Goal: Check status: Check status

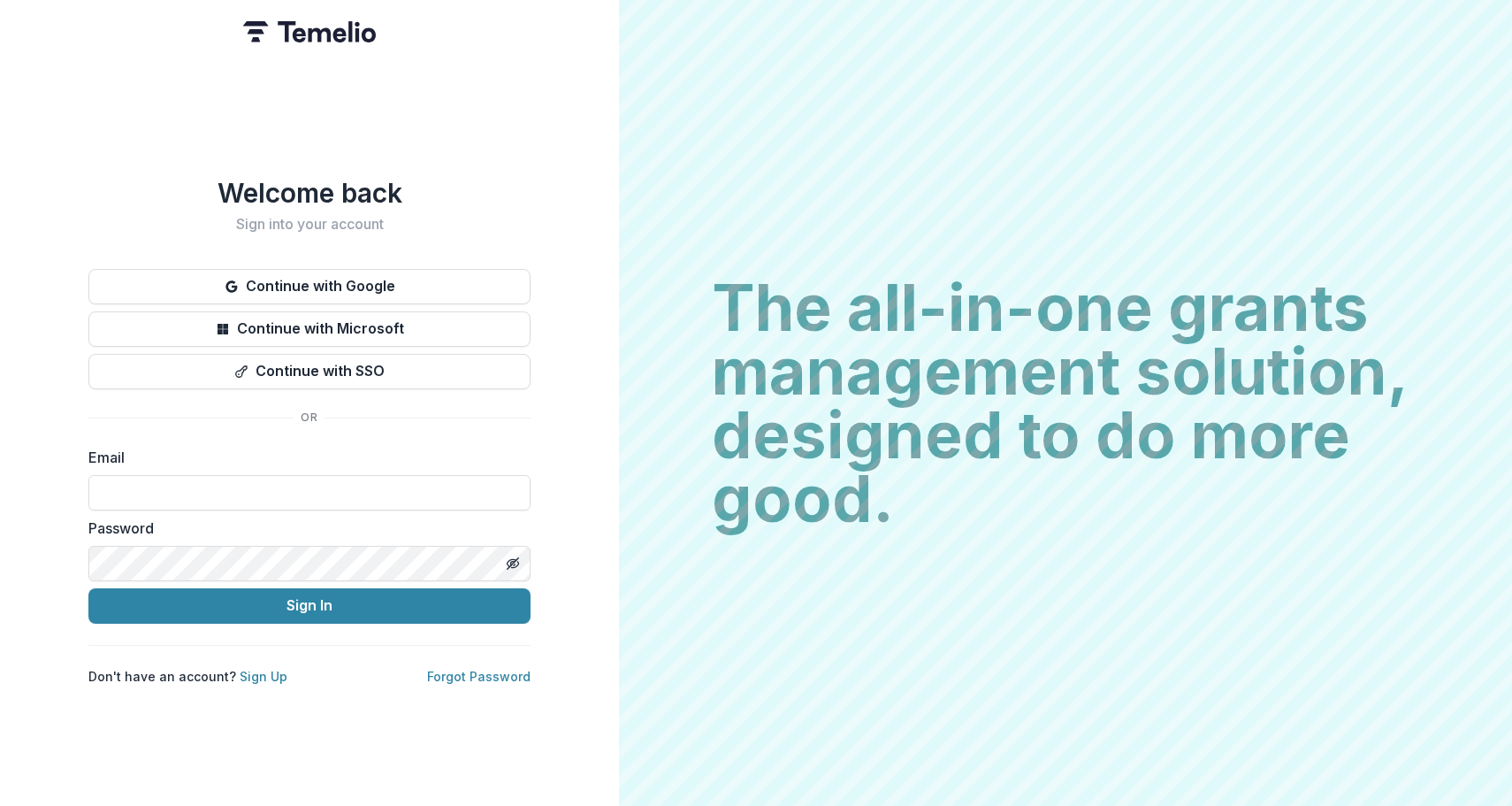
type input "**********"
click at [310, 597] on button "Sign In" at bounding box center [310, 606] width 442 height 36
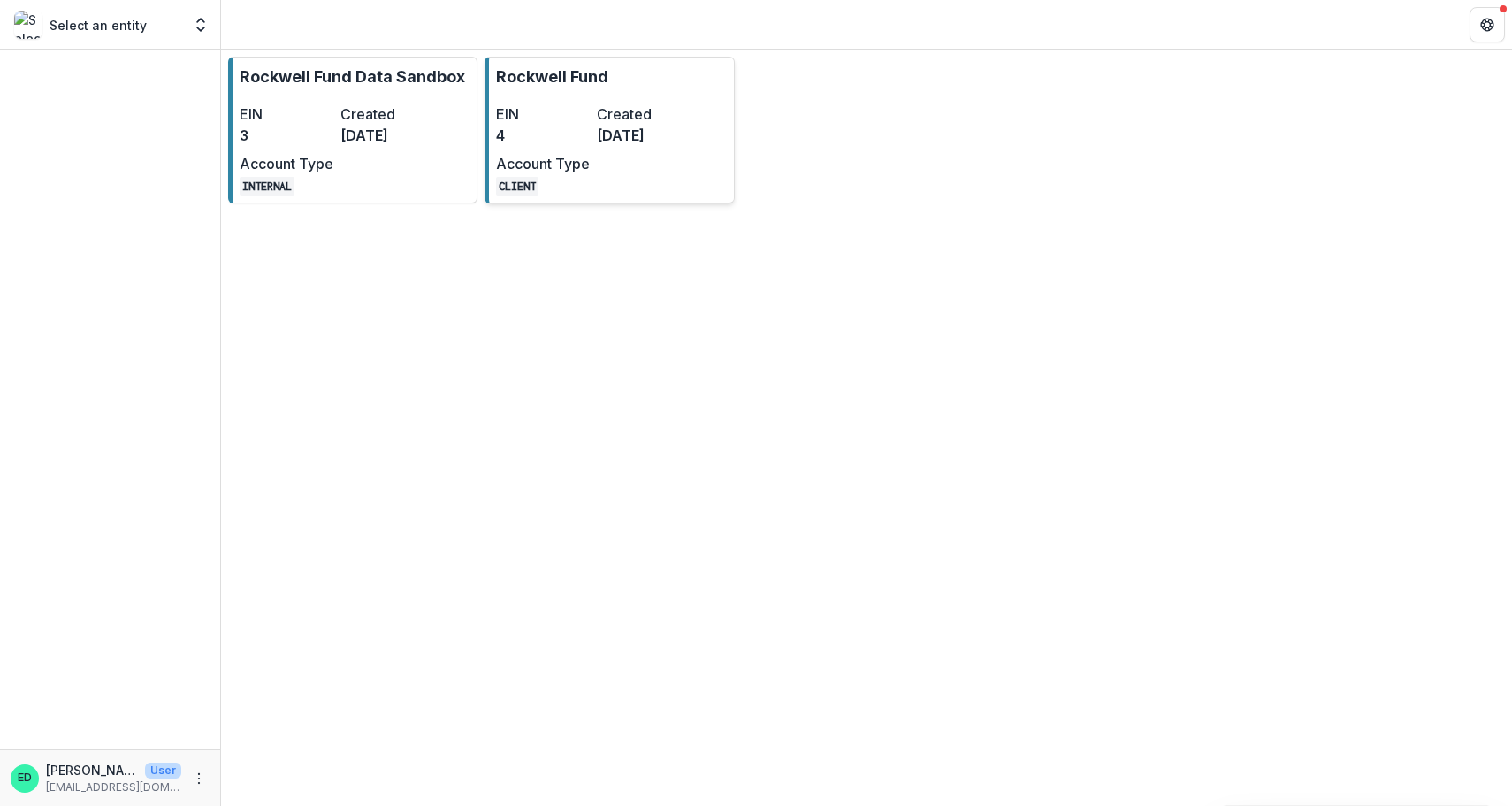
click at [600, 123] on dt "Created" at bounding box center [644, 114] width 94 height 21
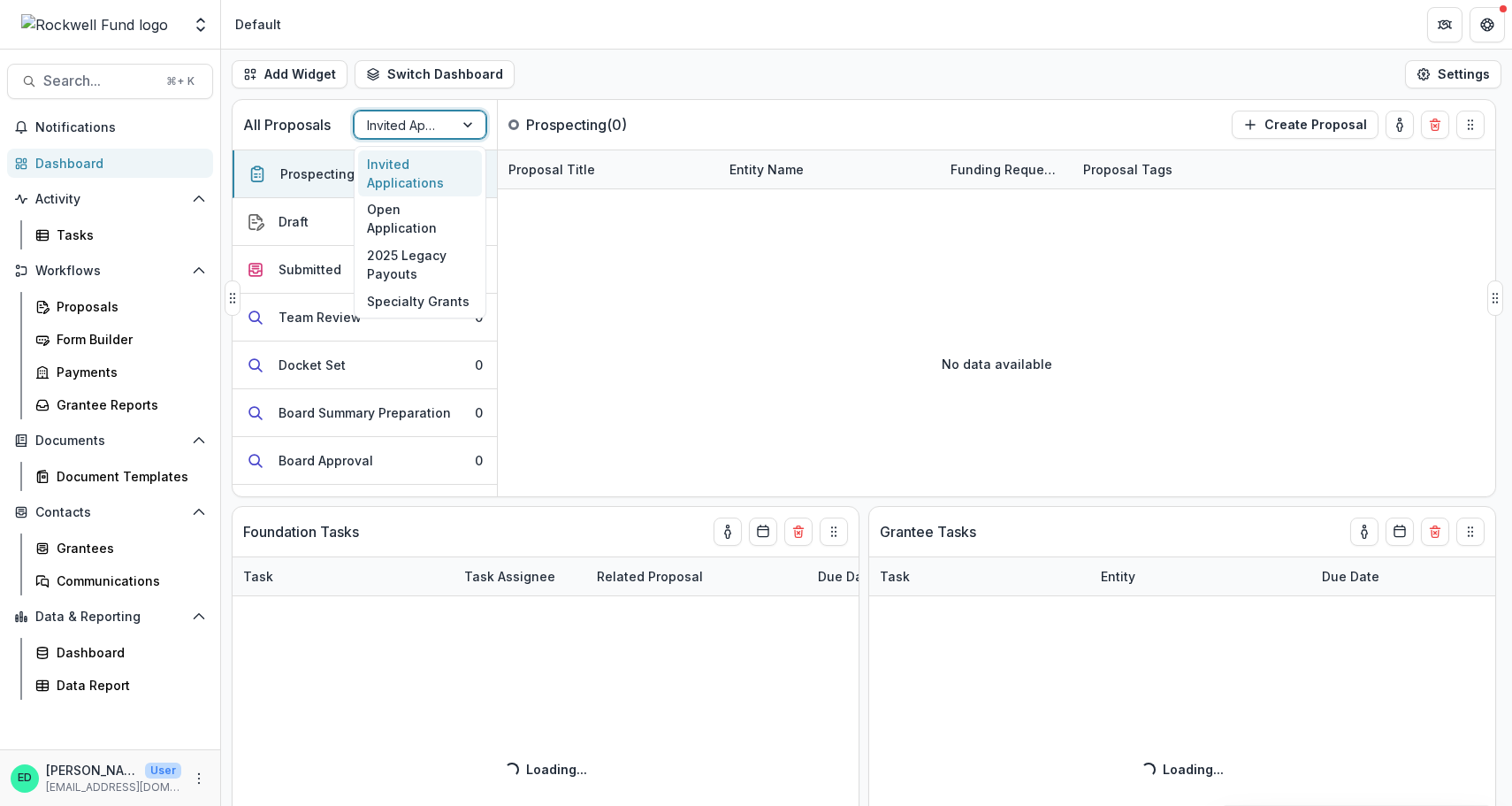
click at [462, 121] on div at bounding box center [469, 124] width 32 height 26
click at [424, 211] on div "Open Application" at bounding box center [420, 219] width 124 height 46
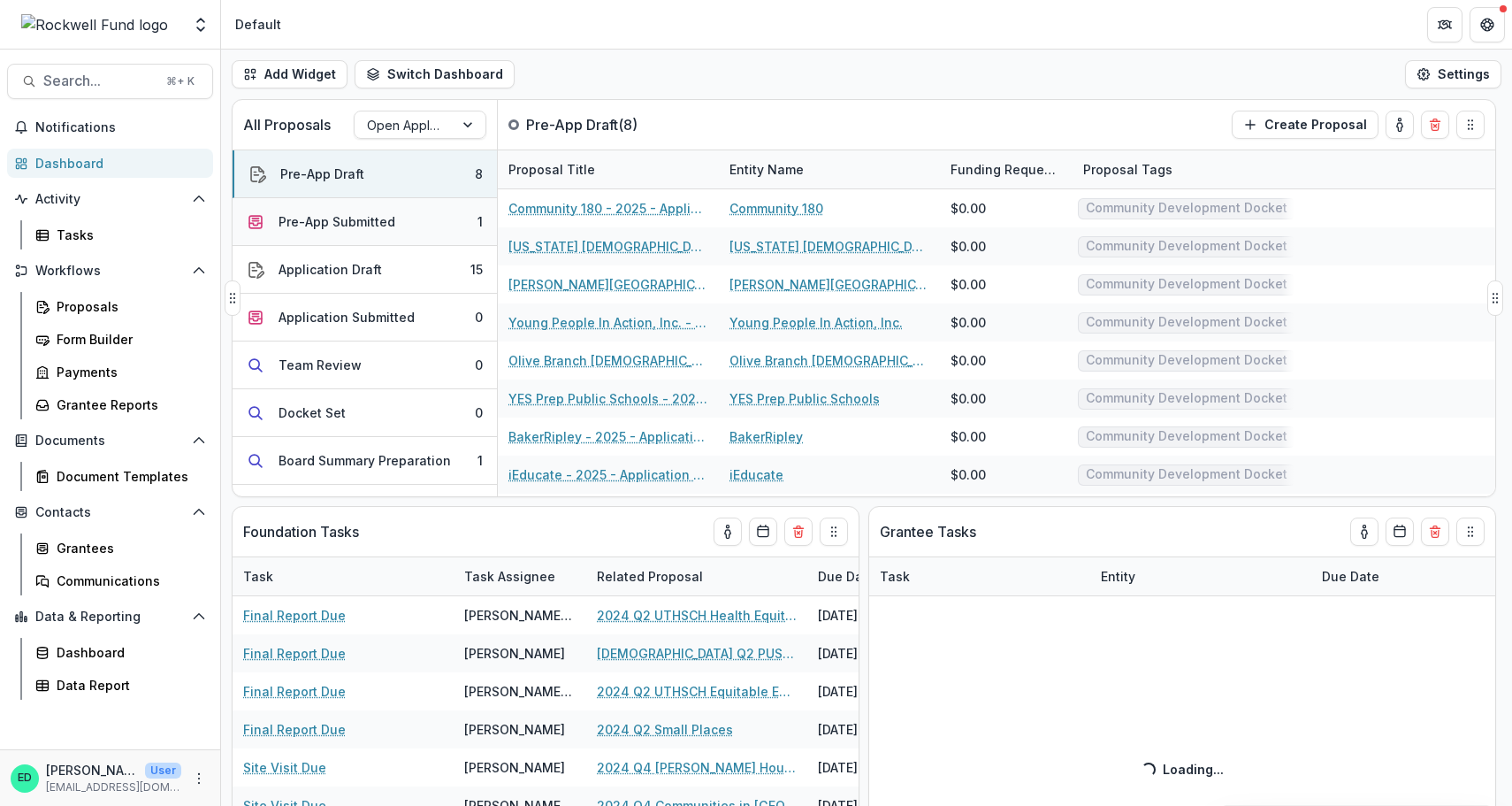
click at [389, 235] on button "Pre-App Submitted 1" at bounding box center [364, 222] width 264 height 47
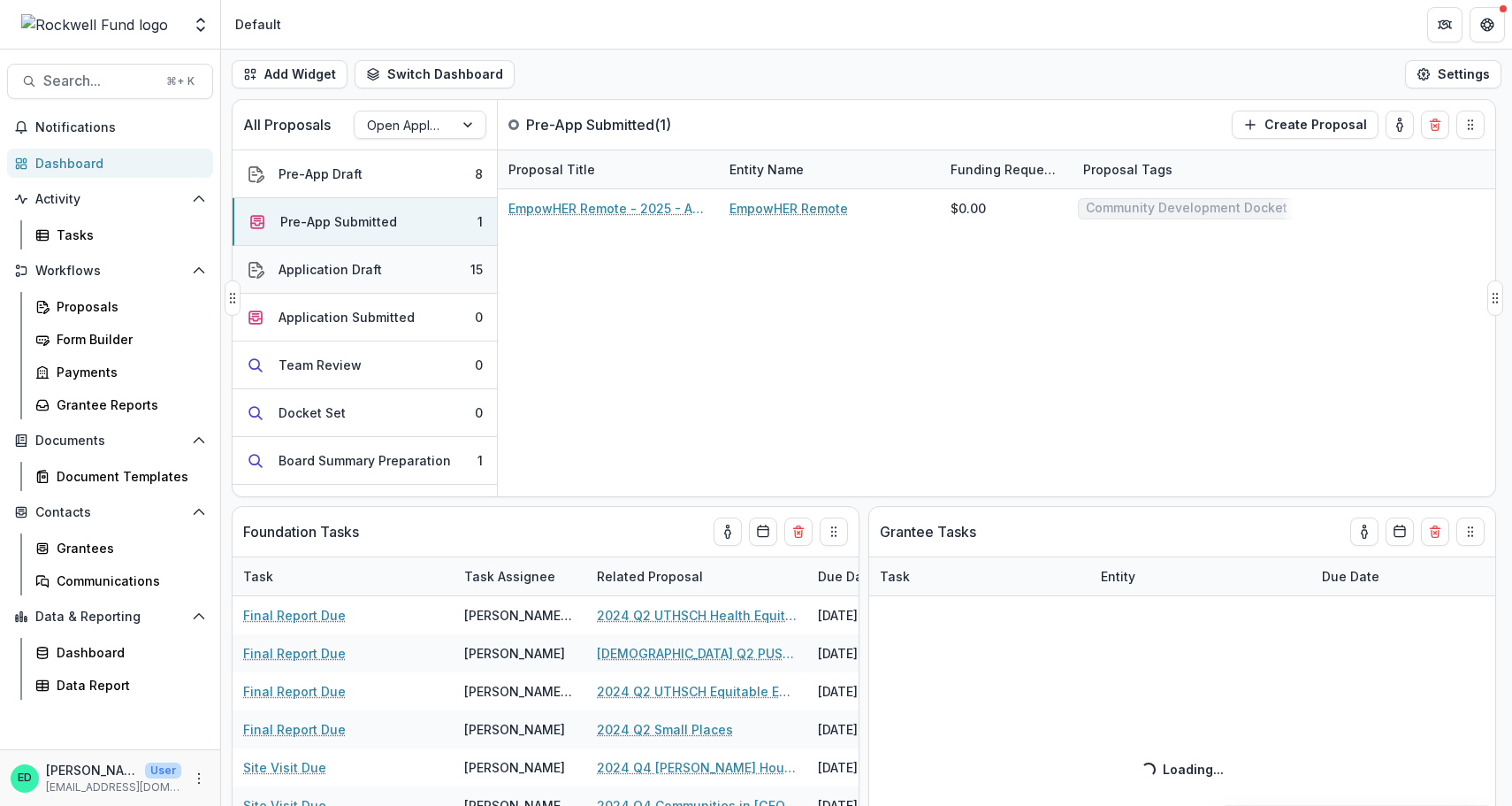
click at [391, 263] on button "Application Draft 15" at bounding box center [364, 270] width 264 height 47
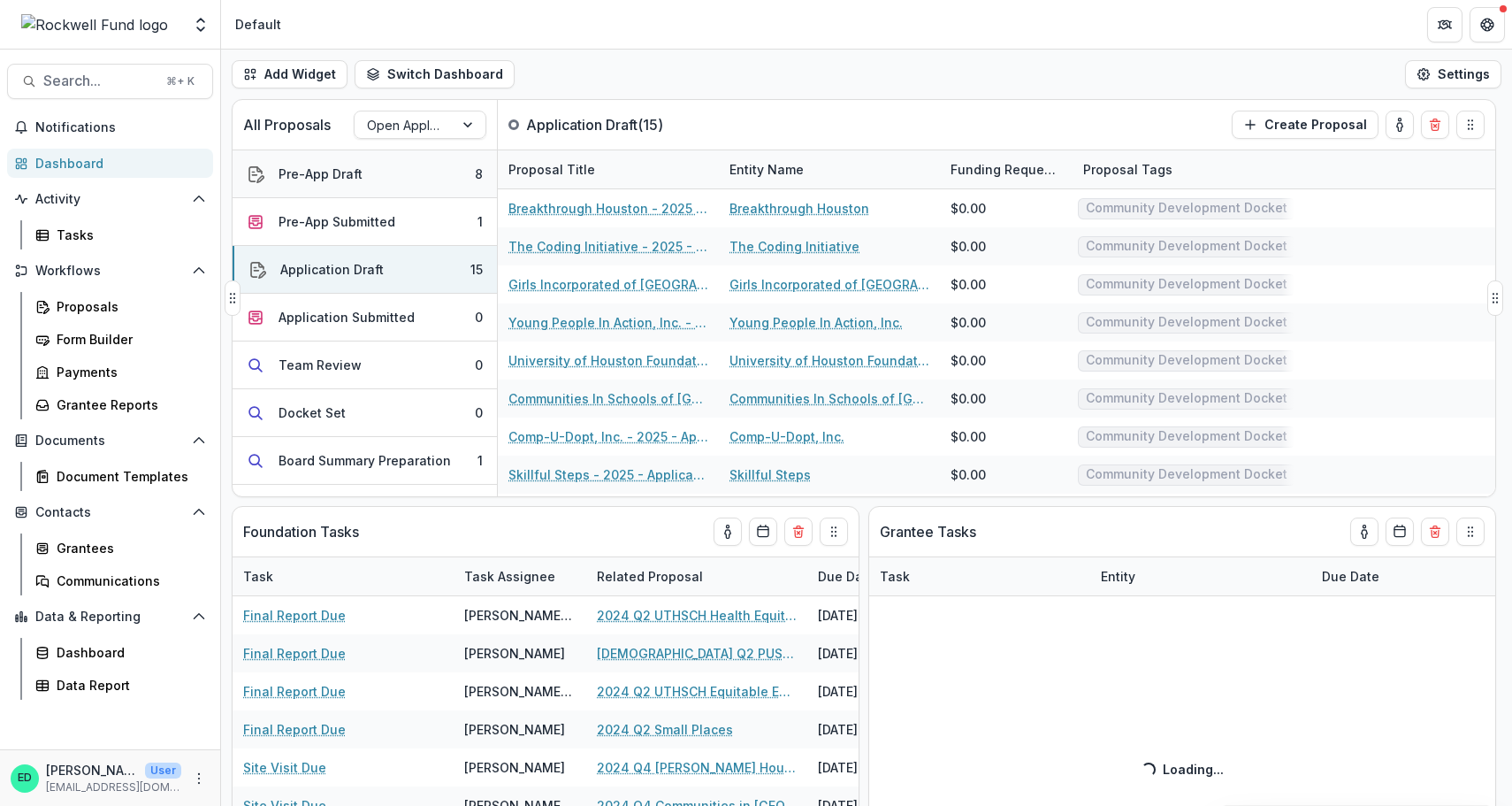
click at [369, 161] on button "Pre-App Draft 8" at bounding box center [364, 174] width 264 height 47
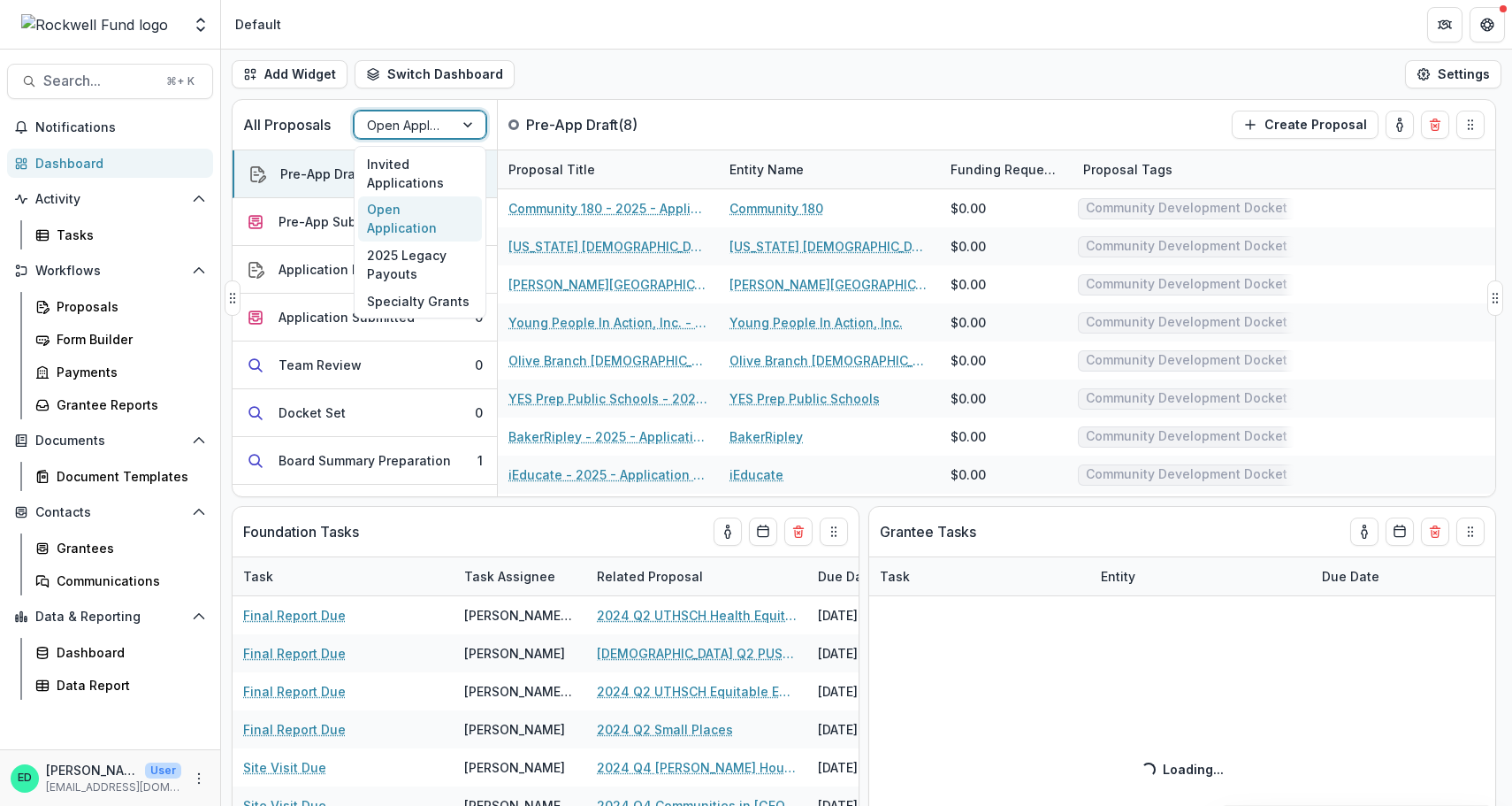
click at [413, 134] on div at bounding box center [404, 125] width 75 height 22
click at [413, 219] on div "Open Application" at bounding box center [420, 219] width 124 height 46
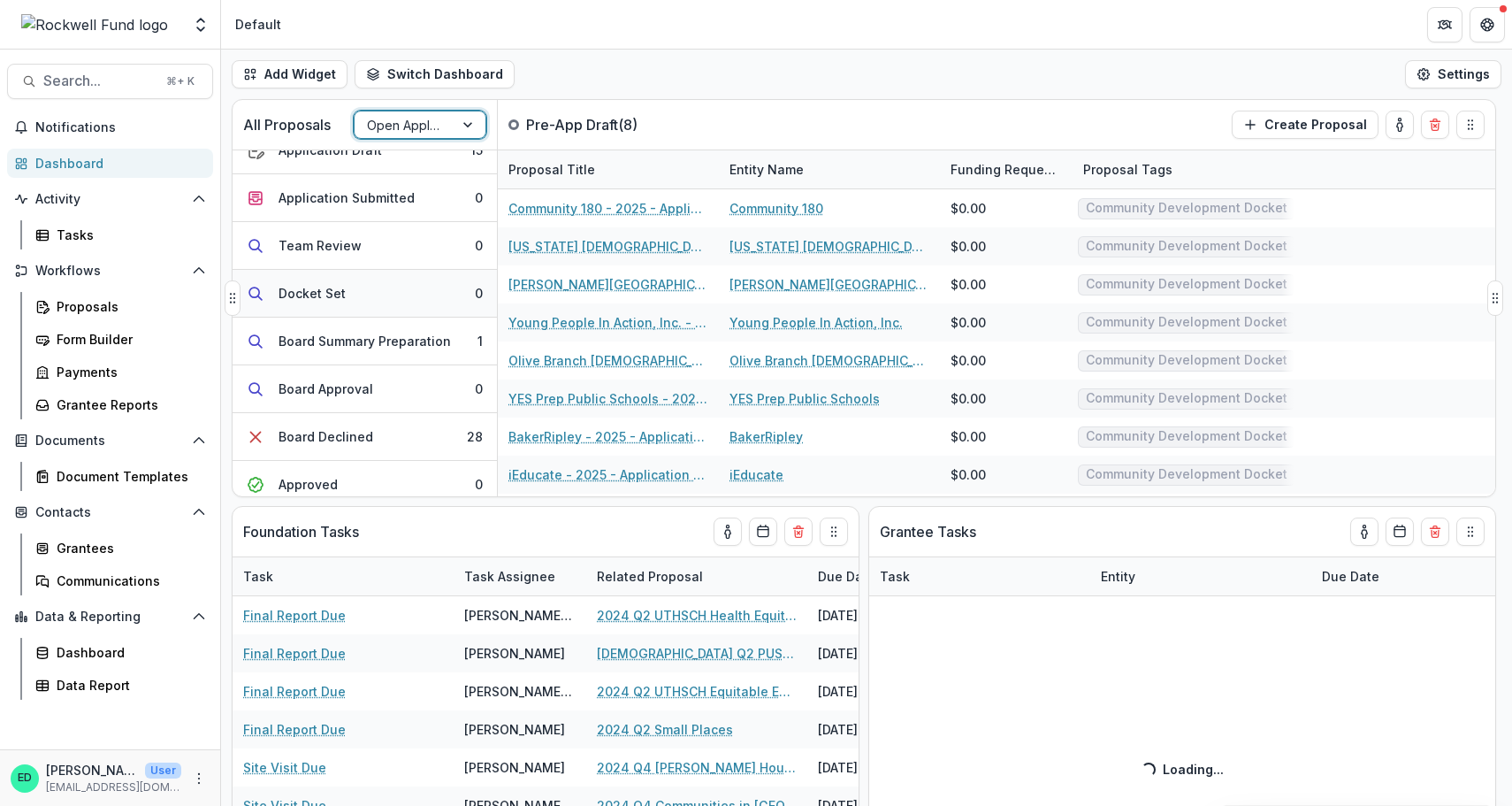
scroll to position [121, 0]
click at [390, 390] on button "Board Approval 0" at bounding box center [364, 387] width 264 height 47
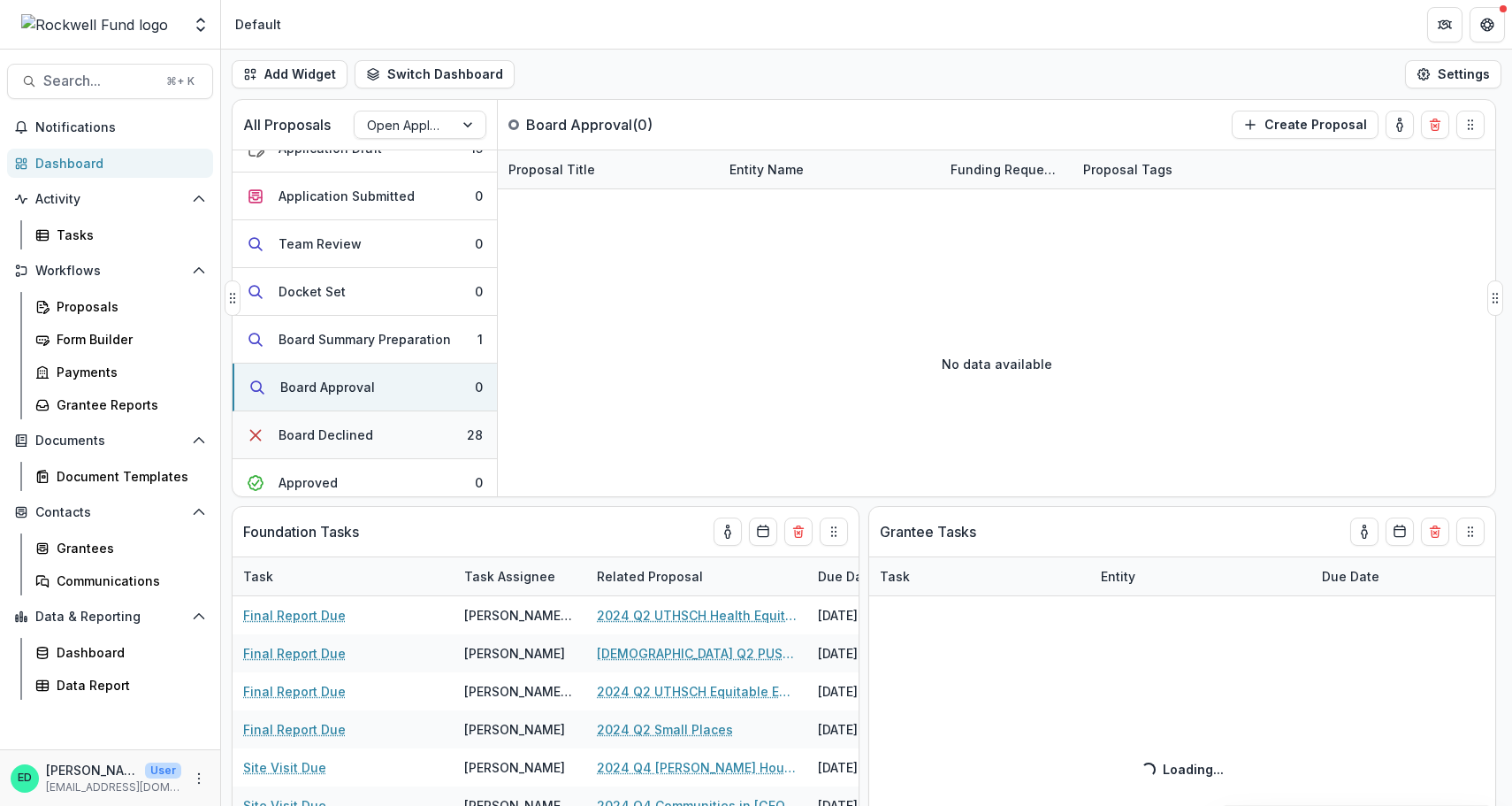
click at [394, 436] on button "Board Declined 28" at bounding box center [364, 435] width 264 height 47
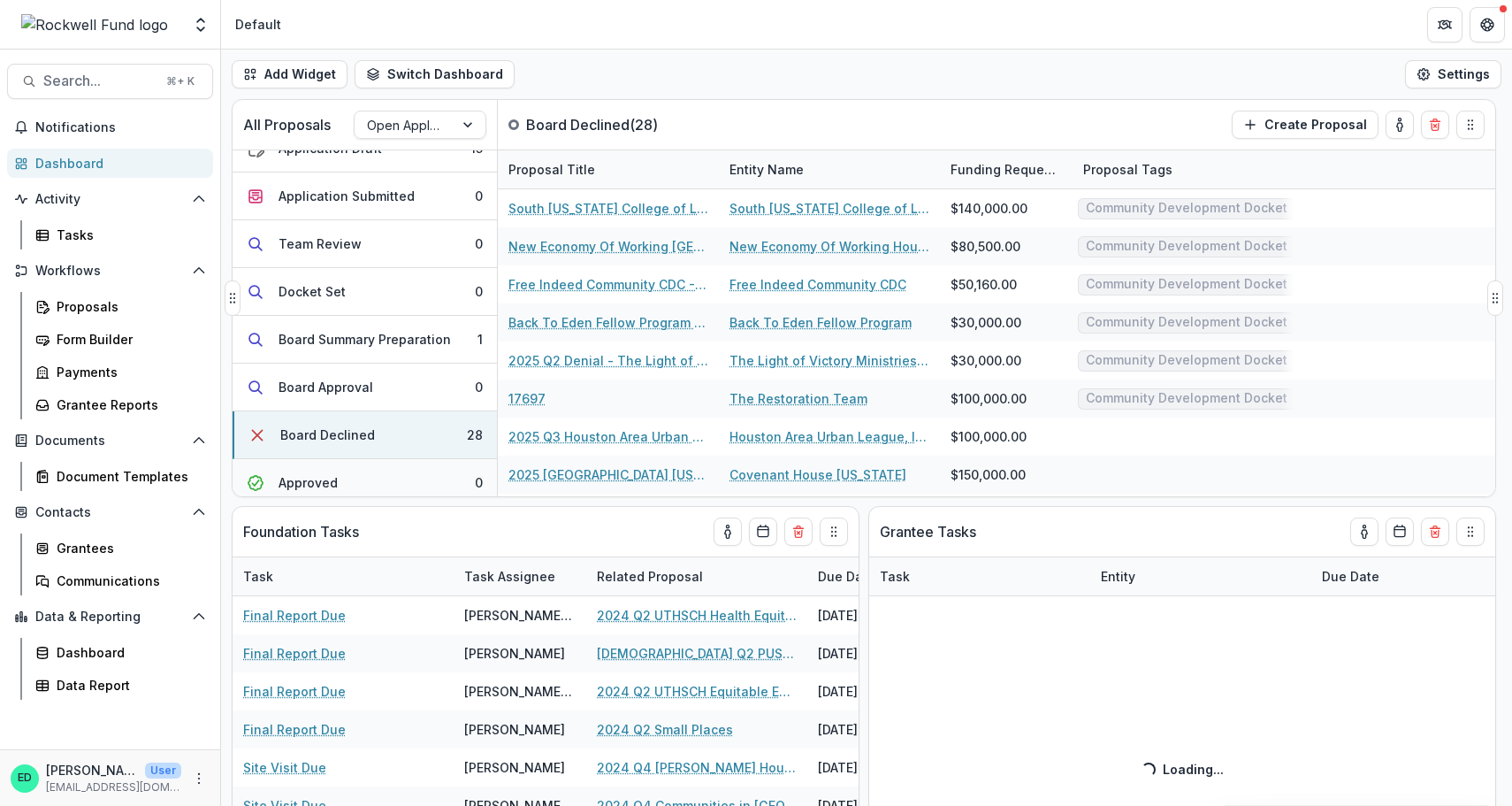
click at [378, 484] on button "Approved 0" at bounding box center [364, 483] width 264 height 47
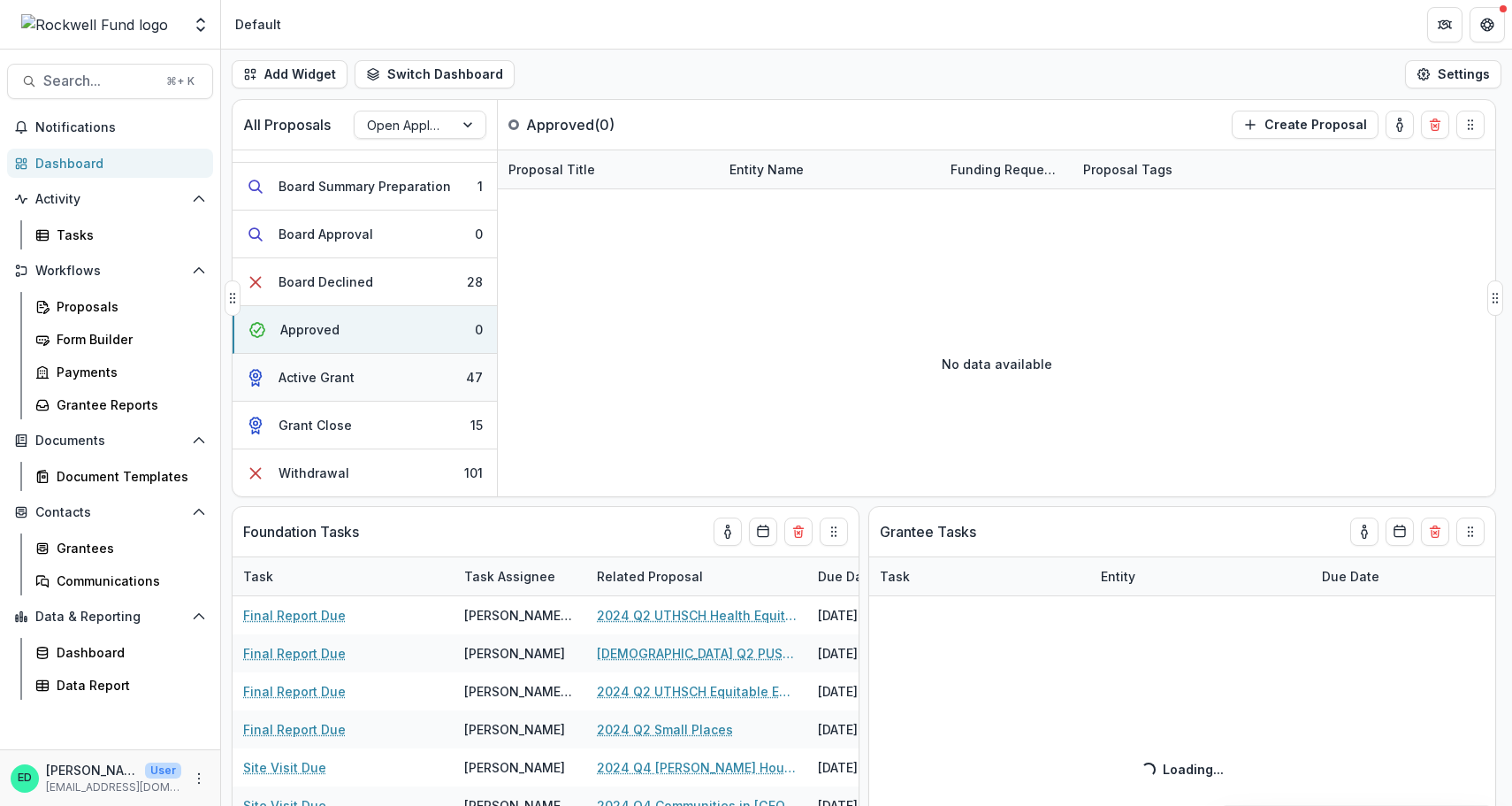
scroll to position [274, 0]
click at [390, 370] on button "Active Grant 47" at bounding box center [364, 377] width 264 height 47
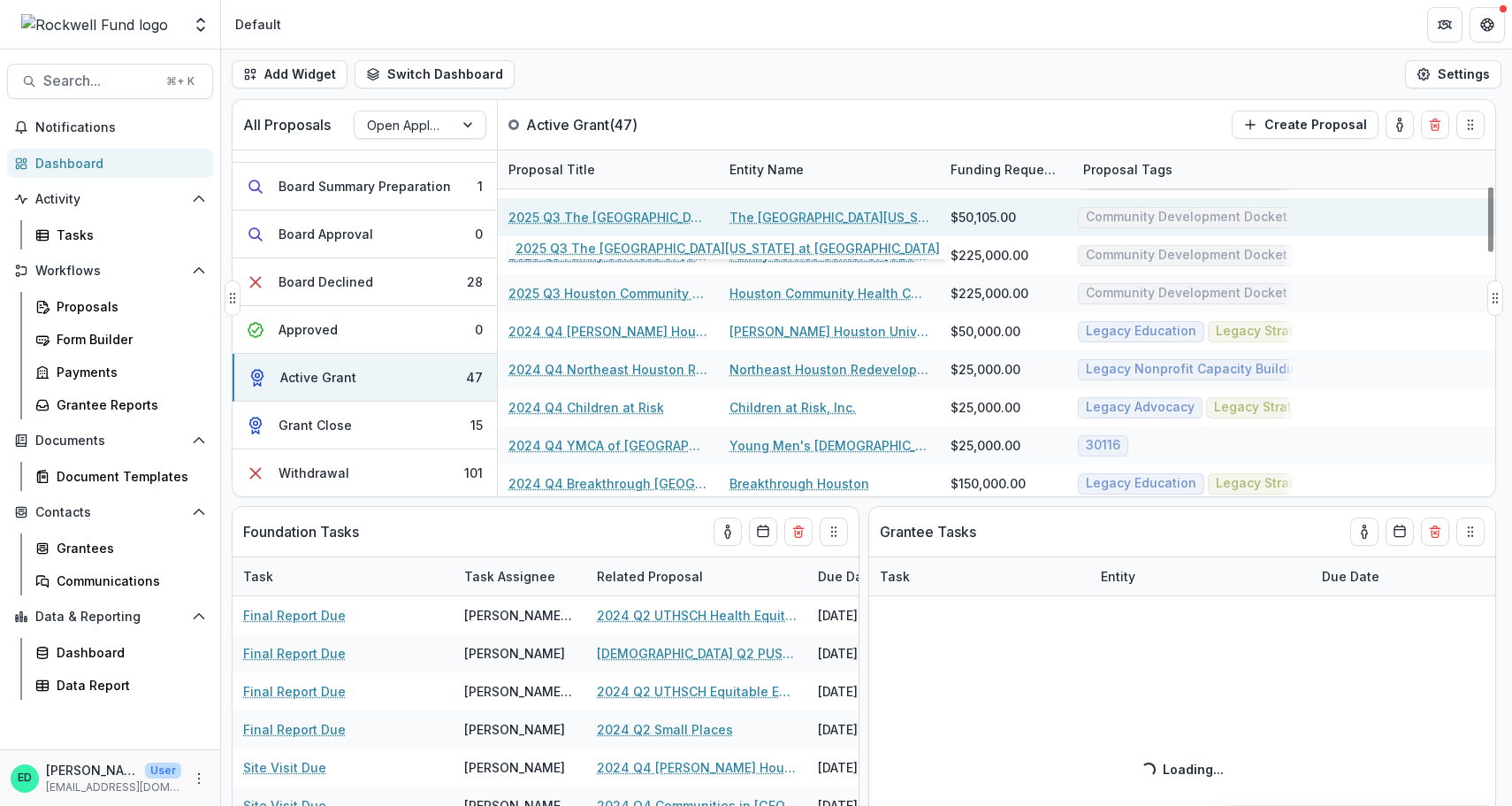
scroll to position [201, 0]
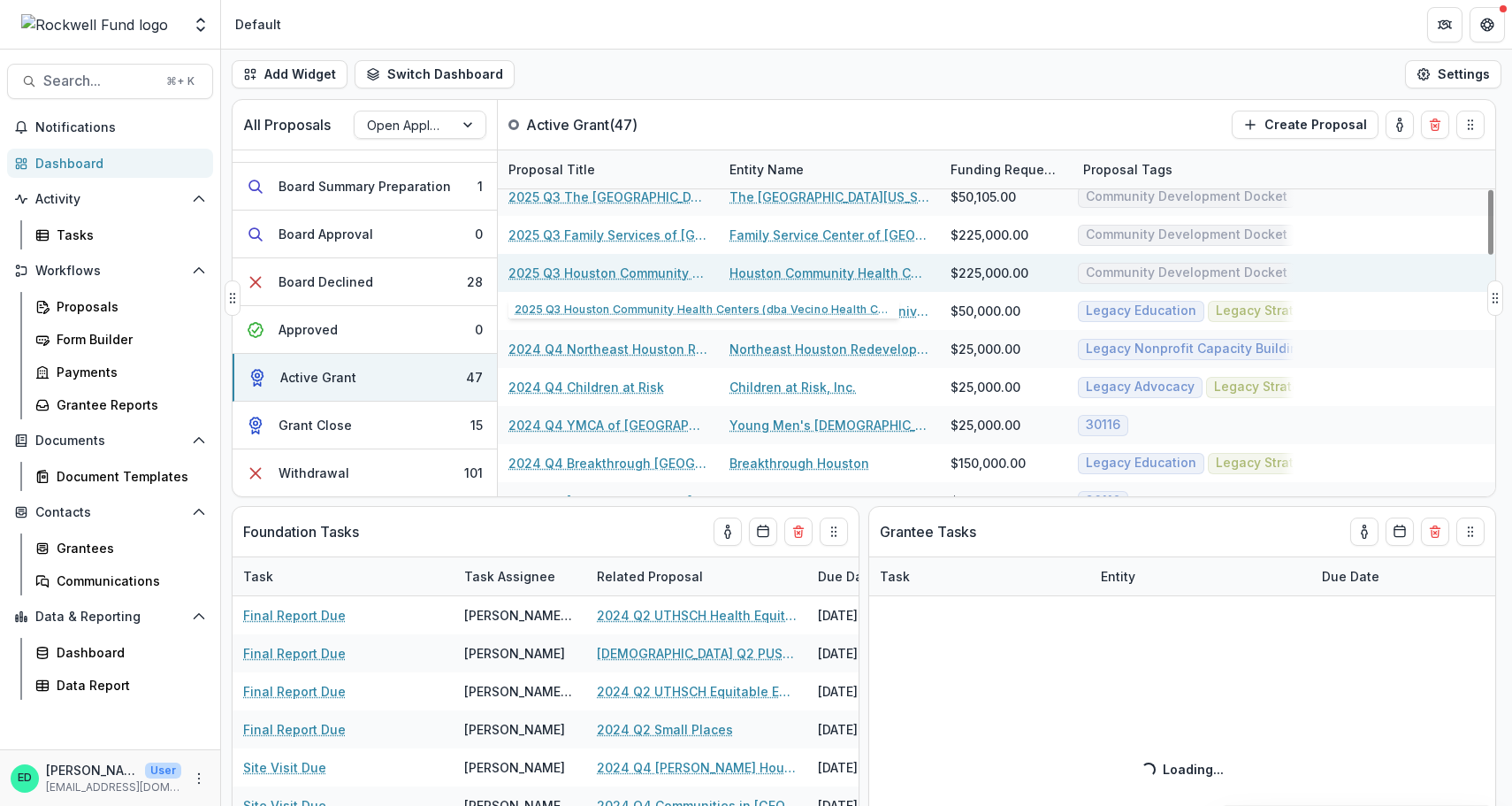
click at [629, 272] on link "2025 Q3 Houston Community Health Centers (dba Vecino Health Centers)" at bounding box center [607, 272] width 199 height 18
